Goal: Transaction & Acquisition: Download file/media

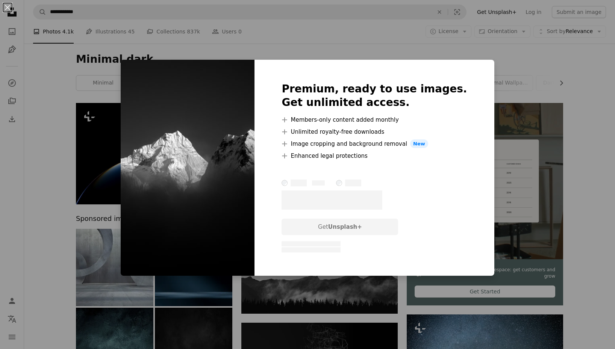
scroll to position [452, 0]
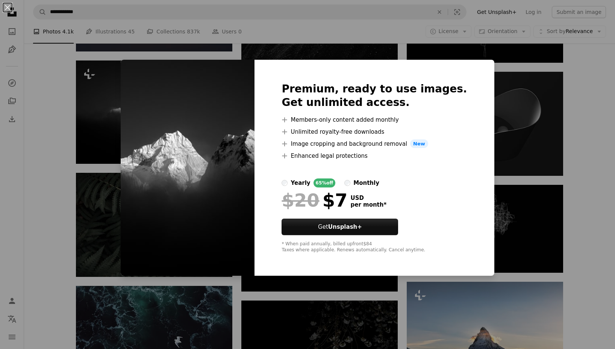
click at [114, 112] on div "An X shape Premium, ready to use images. Get unlimited access. A plus sign Memb…" at bounding box center [307, 174] width 615 height 349
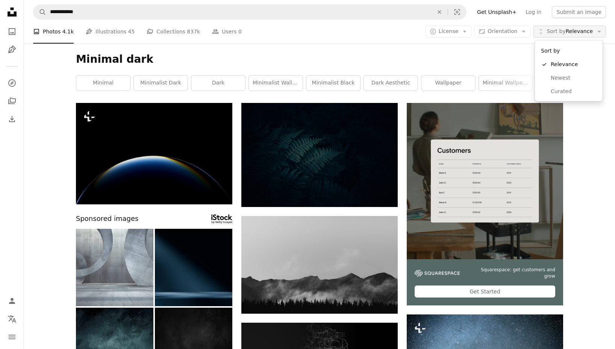
click at [558, 32] on span "Sort by" at bounding box center [555, 31] width 19 height 6
click at [562, 33] on span "Sort by" at bounding box center [555, 31] width 19 height 6
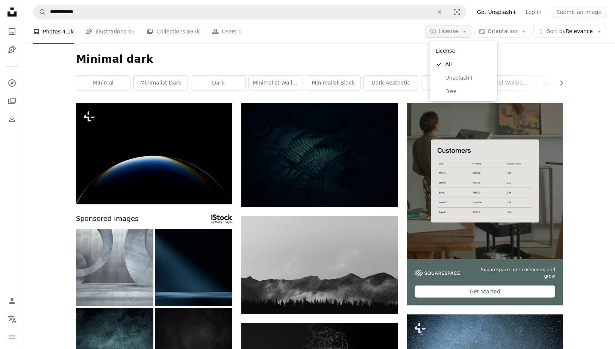
click at [468, 32] on icon "Arrow down" at bounding box center [464, 31] width 7 height 7
click at [450, 90] on span "Free" at bounding box center [468, 92] width 46 height 8
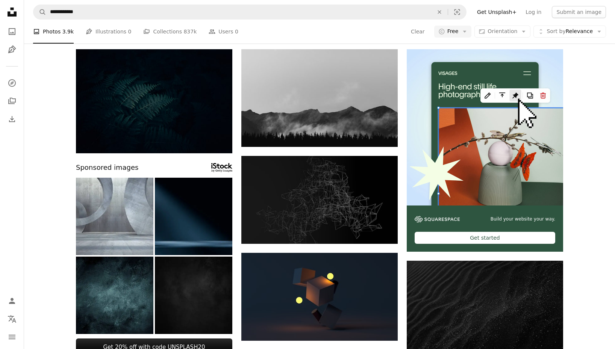
scroll to position [43, 0]
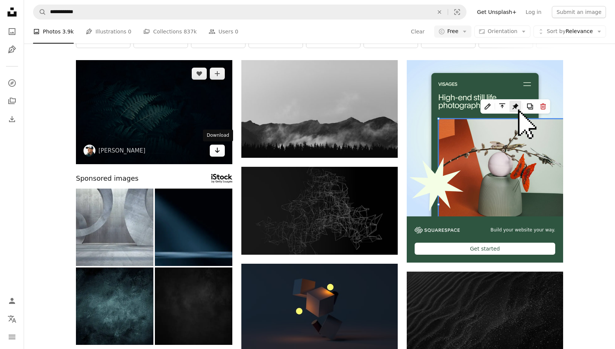
click at [220, 148] on icon "Arrow pointing down" at bounding box center [217, 150] width 6 height 9
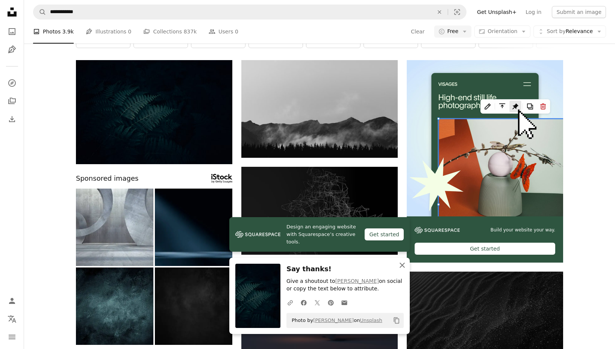
click at [402, 266] on icon "button" at bounding box center [401, 265] width 5 height 5
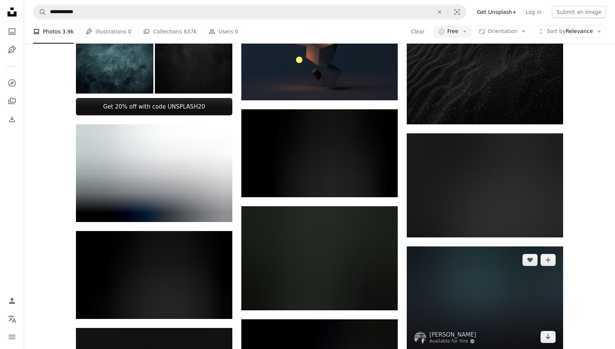
scroll to position [298, 0]
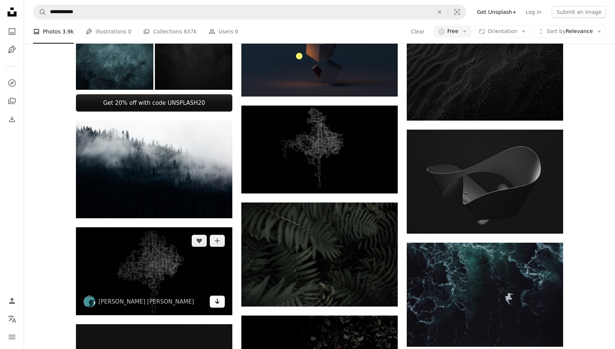
click at [220, 303] on icon "Arrow pointing down" at bounding box center [217, 301] width 6 height 9
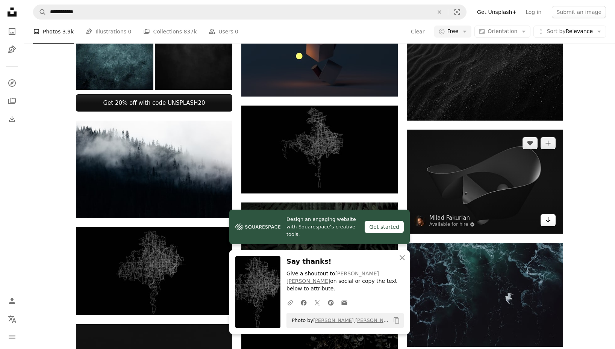
click at [549, 221] on icon "Arrow pointing down" at bounding box center [548, 219] width 6 height 9
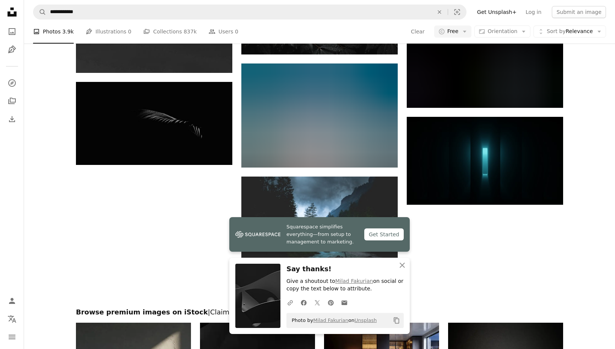
scroll to position [778, 0]
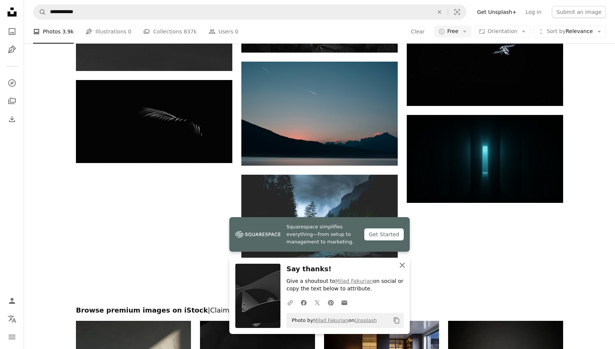
click at [404, 265] on icon "button" at bounding box center [401, 265] width 5 height 5
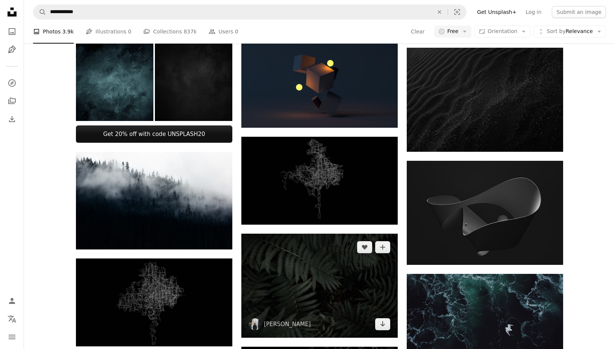
scroll to position [264, 0]
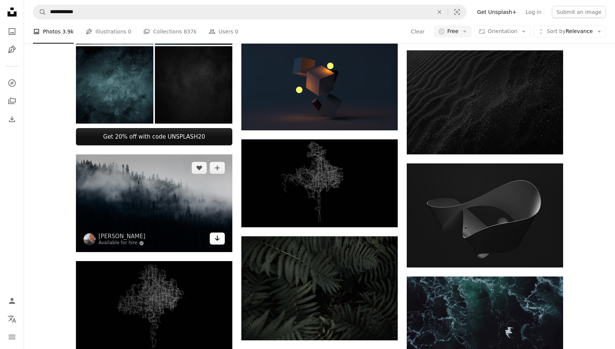
click at [218, 238] on icon "Download" at bounding box center [217, 238] width 5 height 5
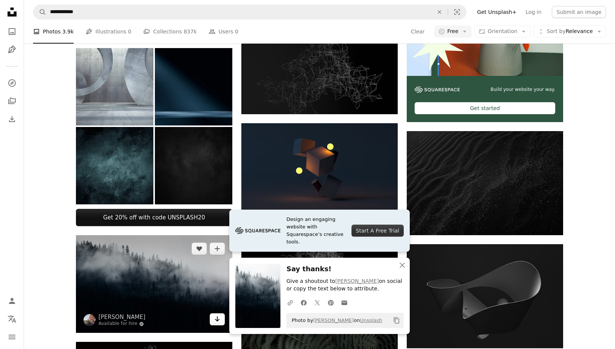
scroll to position [178, 0]
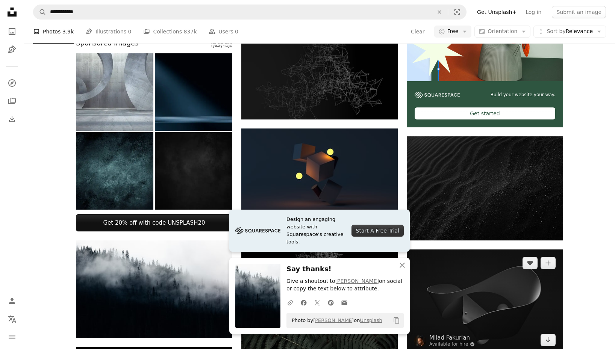
click at [489, 216] on img at bounding box center [485, 188] width 156 height 104
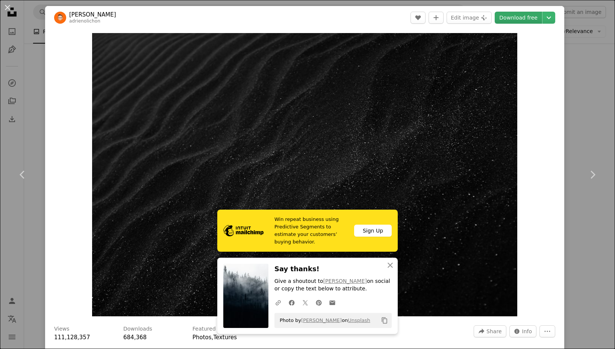
click at [532, 18] on link "Download free" at bounding box center [517, 18] width 47 height 12
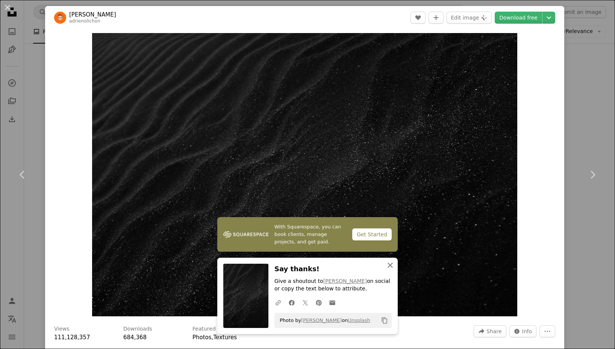
click at [390, 265] on icon "An X shape" at bounding box center [390, 265] width 9 height 9
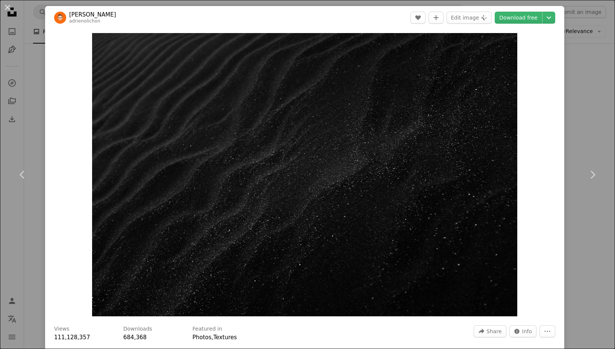
click at [597, 73] on div "An X shape Chevron left Chevron right [PERSON_NAME] adrienolichon A heart A plu…" at bounding box center [307, 174] width 615 height 349
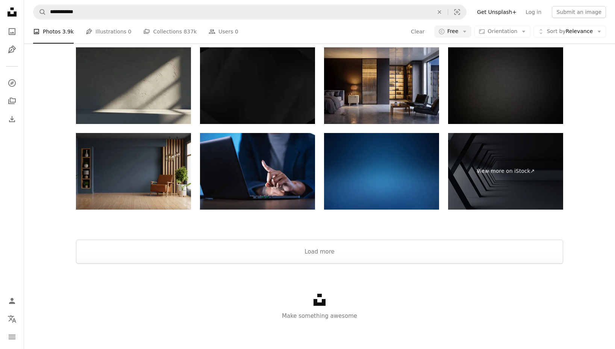
scroll to position [1052, 0]
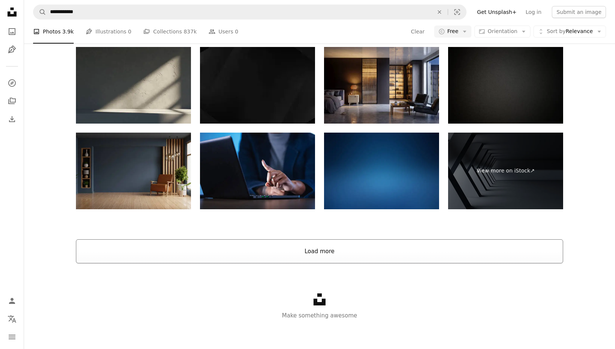
click at [345, 253] on button "Load more" at bounding box center [319, 251] width 487 height 24
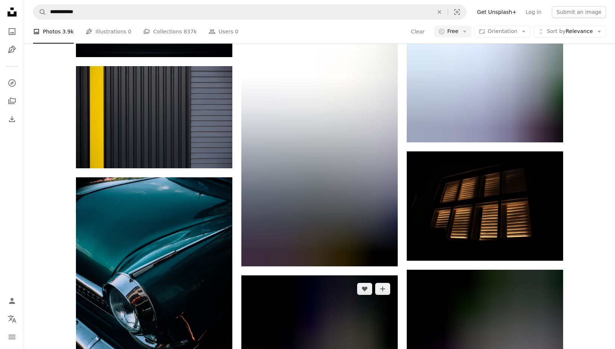
scroll to position [5677, 0]
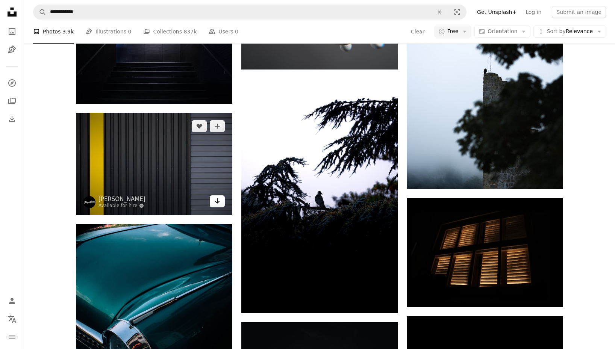
click at [219, 201] on icon "Arrow pointing down" at bounding box center [217, 201] width 6 height 9
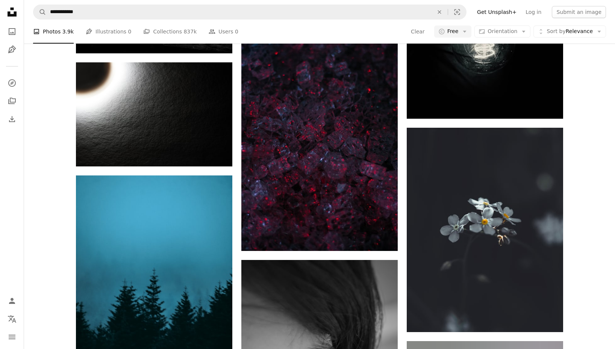
scroll to position [9343, 0]
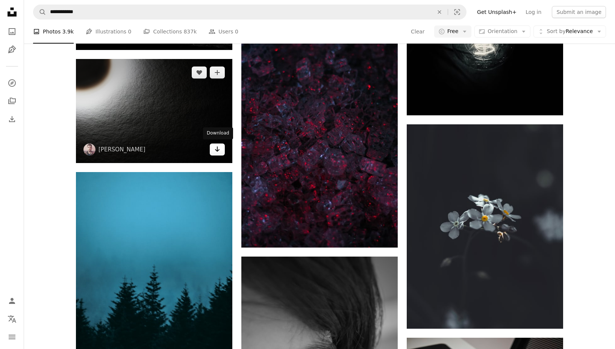
click at [219, 151] on icon "Arrow pointing down" at bounding box center [217, 149] width 6 height 9
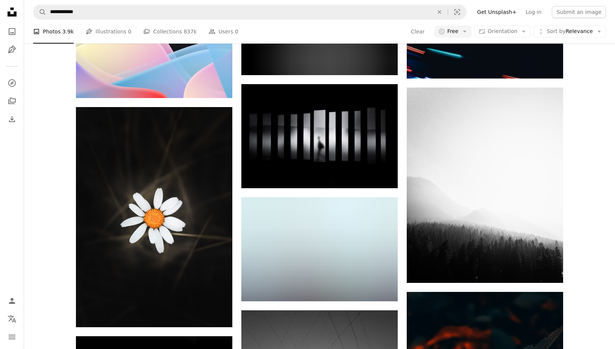
scroll to position [3640, 0]
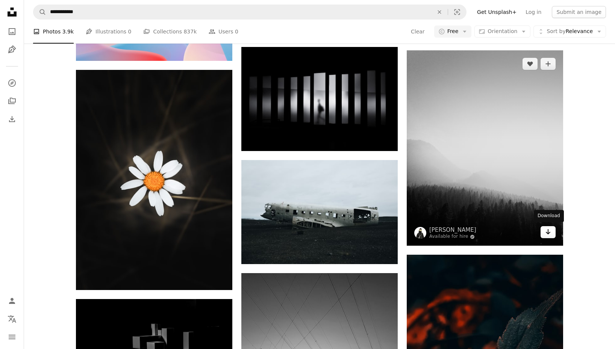
click at [549, 229] on icon "Arrow pointing down" at bounding box center [548, 231] width 6 height 9
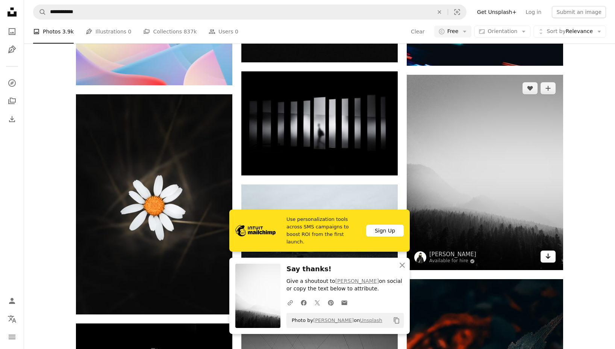
scroll to position [3614, 0]
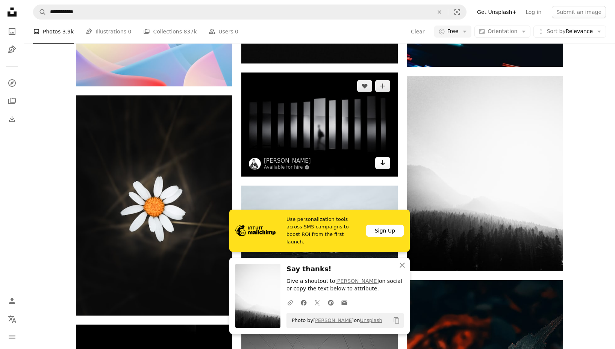
click at [386, 161] on link "Arrow pointing down" at bounding box center [382, 163] width 15 height 12
